Goal: Check status: Check status

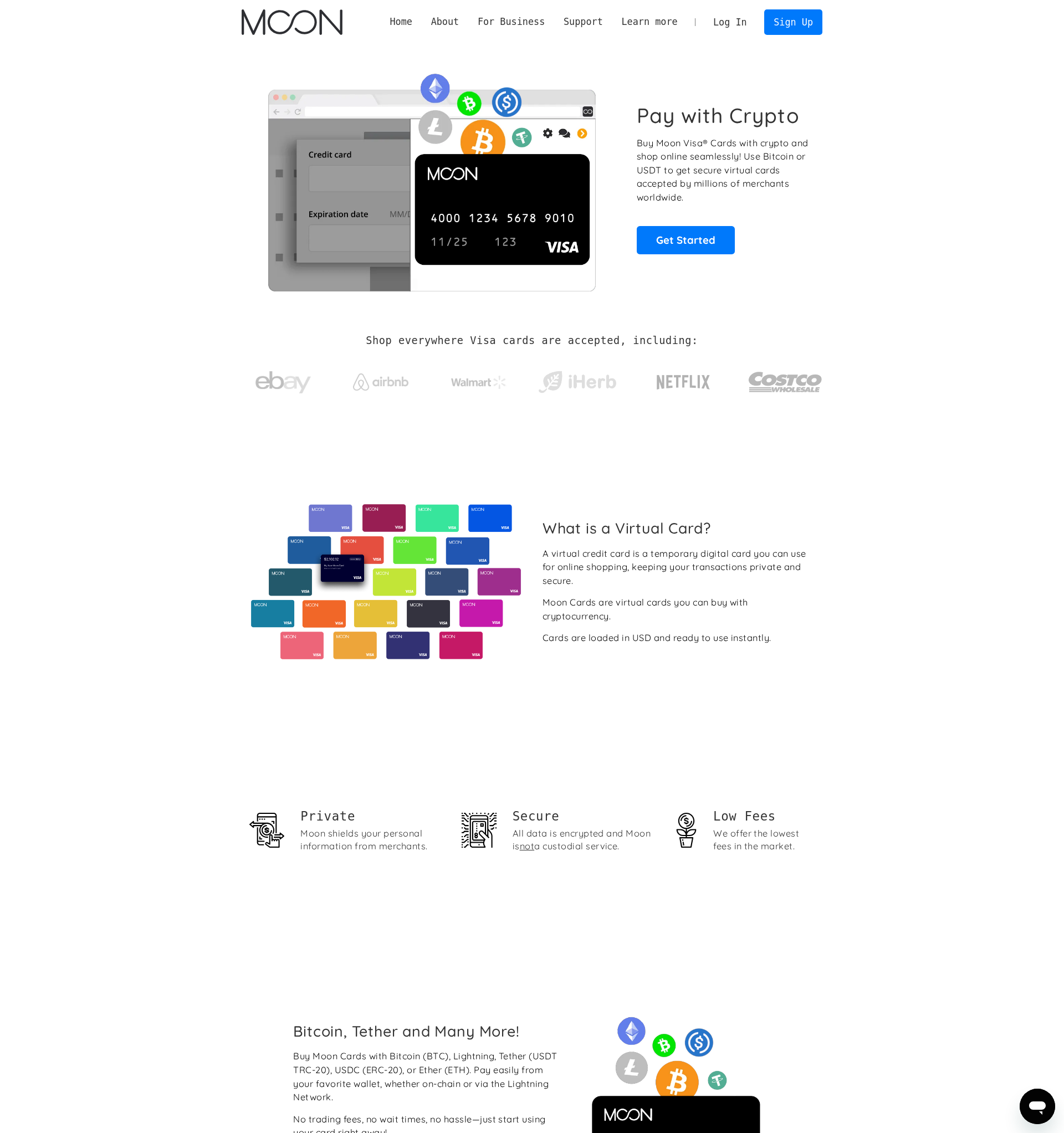
click at [735, 23] on link "Log In" at bounding box center [730, 21] width 52 height 24
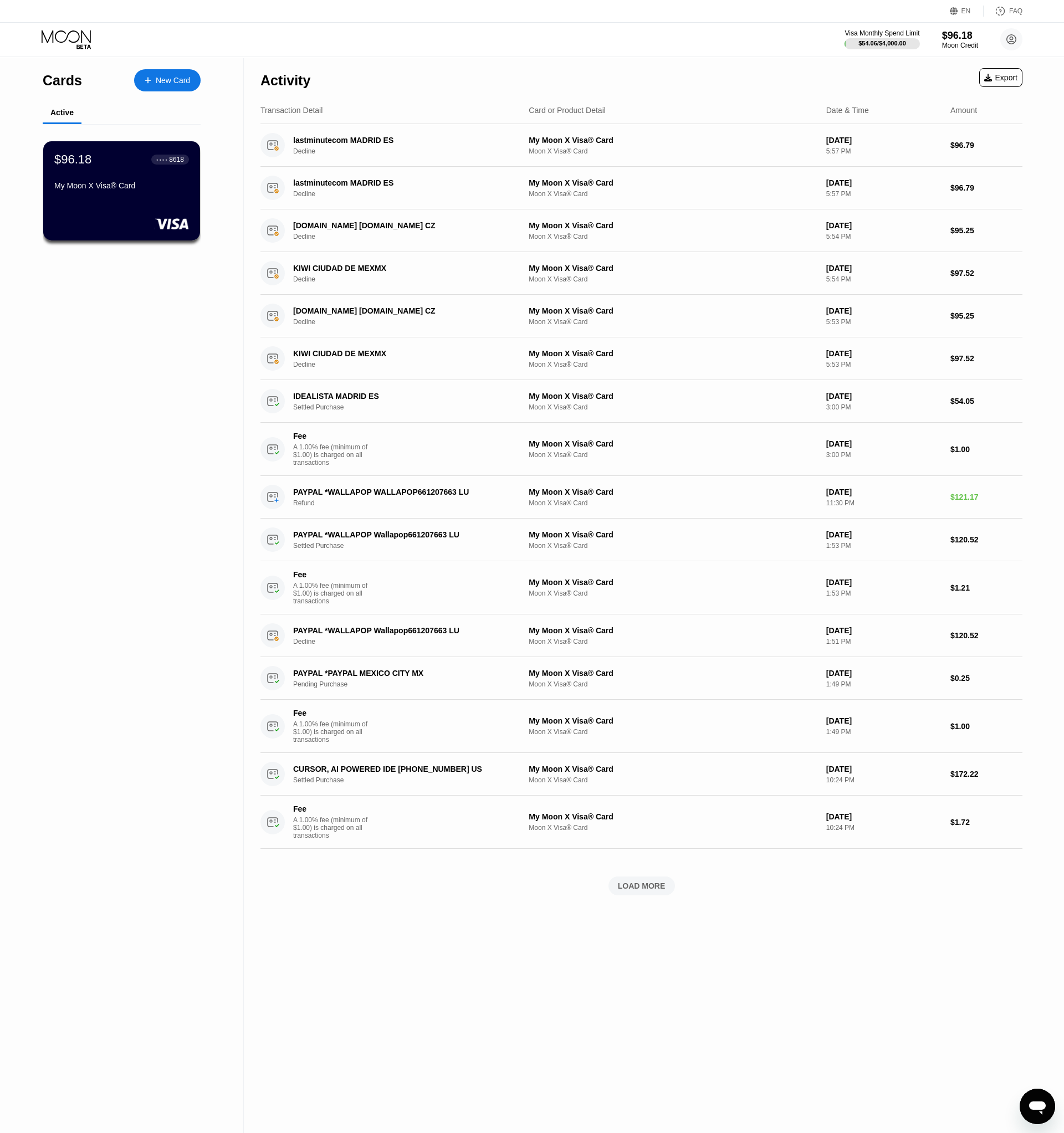
click at [128, 190] on div "My Moon X Visa® Card" at bounding box center [122, 186] width 135 height 9
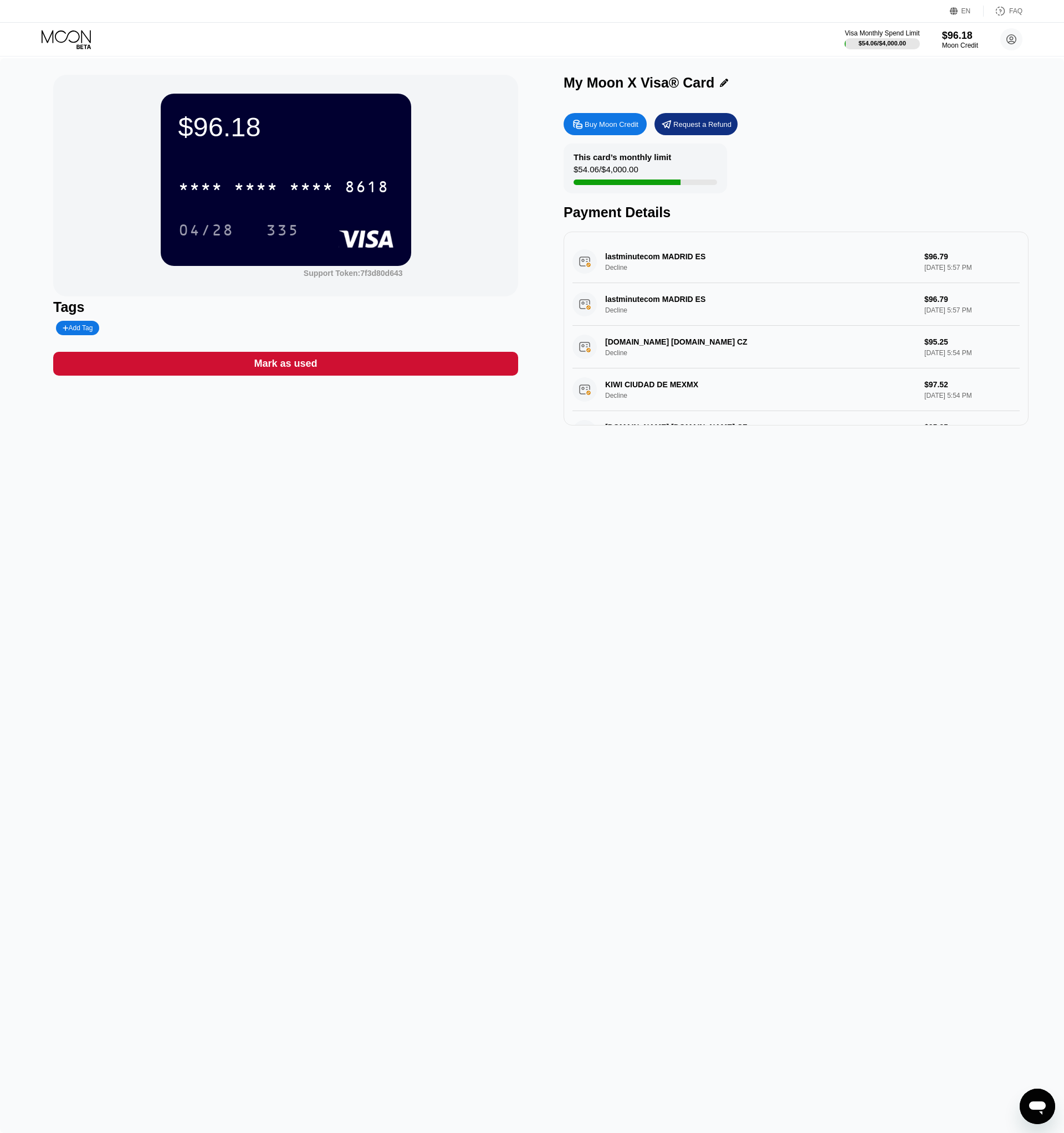
click at [354, 186] on div "8618" at bounding box center [367, 188] width 44 height 18
click at [210, 226] on div "04/28" at bounding box center [206, 232] width 55 height 18
drag, startPoint x: 774, startPoint y: 426, endPoint x: 730, endPoint y: 1037, distance: 612.6
click at [736, 1037] on div "$96.18 4513 6500 2254 8618 04/28 335 Support Token: 7f3d80d643 Tags Add Tag Mar…" at bounding box center [532, 596] width 1064 height 1075
